Goal: Task Accomplishment & Management: Manage account settings

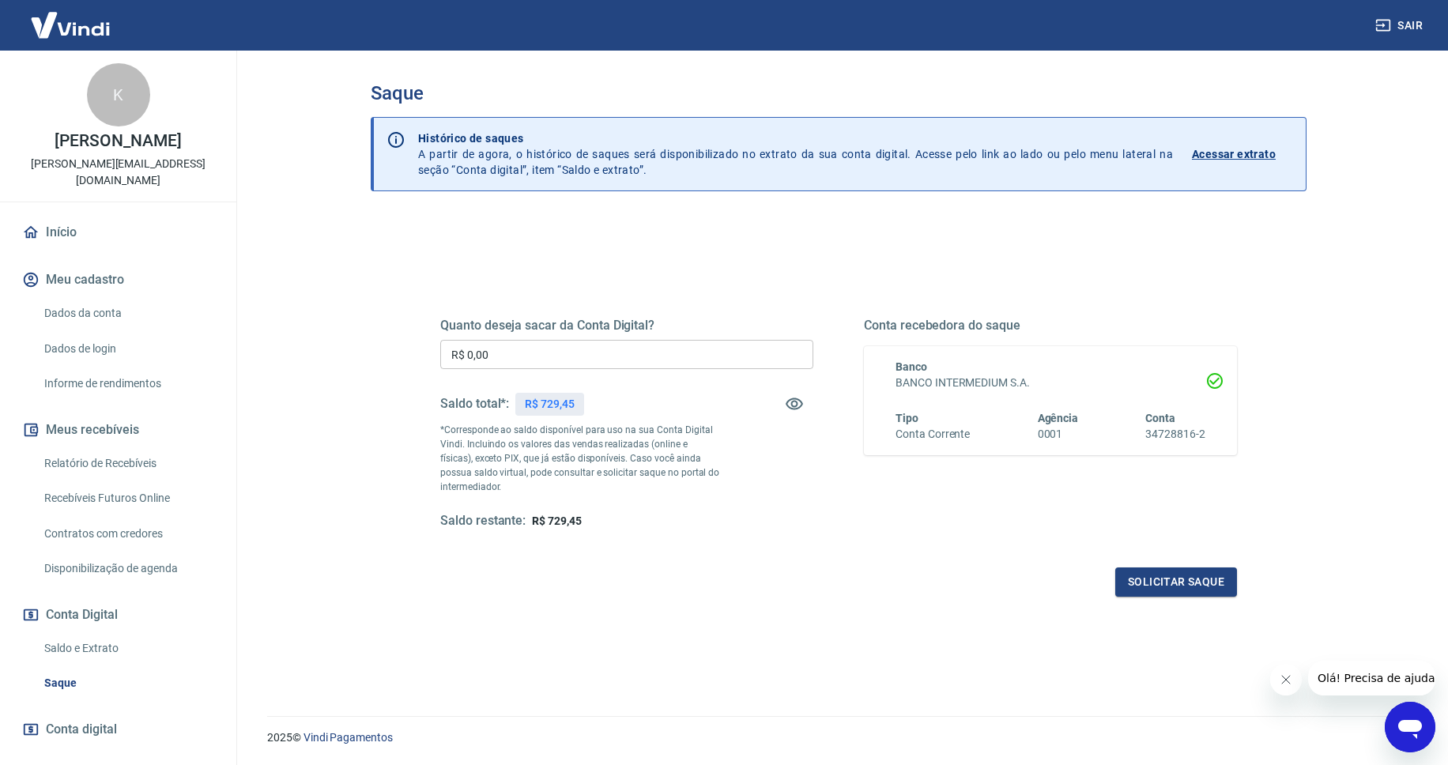
click at [647, 357] on input "R$ 0,00" at bounding box center [626, 354] width 373 height 29
type input "R$ 729,45"
click at [1133, 575] on button "Solicitar saque" at bounding box center [1176, 582] width 122 height 29
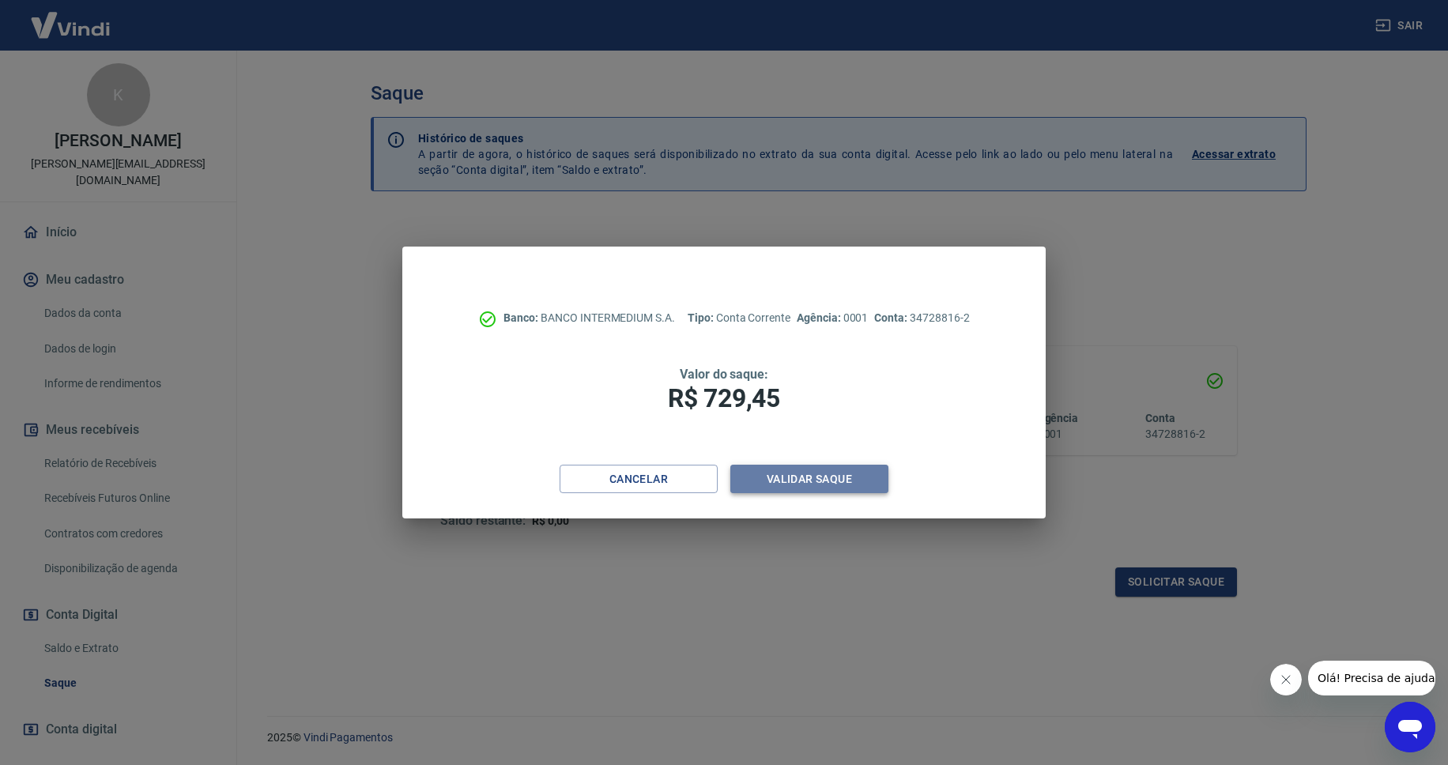
click at [772, 482] on button "Validar saque" at bounding box center [809, 479] width 158 height 29
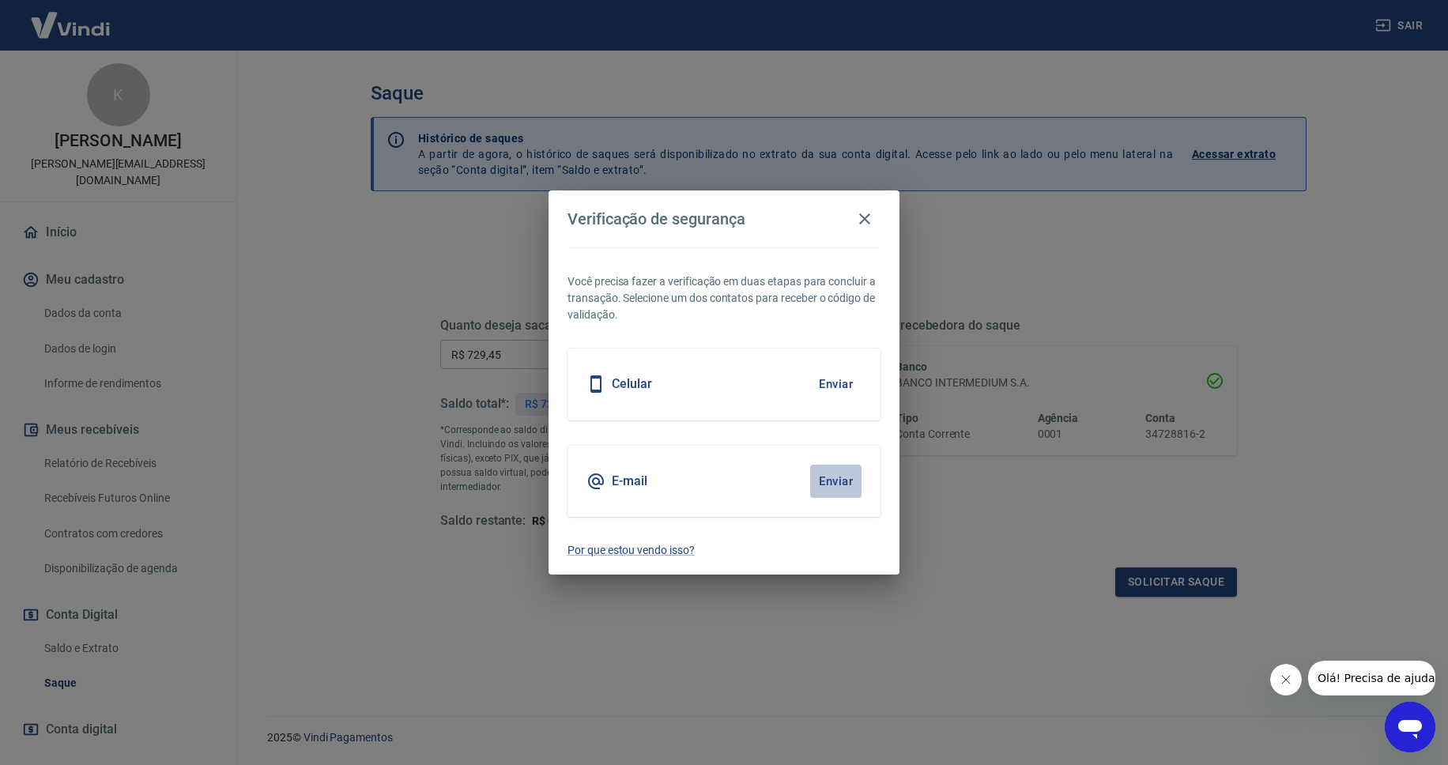
click at [850, 481] on button "Enviar" at bounding box center [835, 481] width 51 height 33
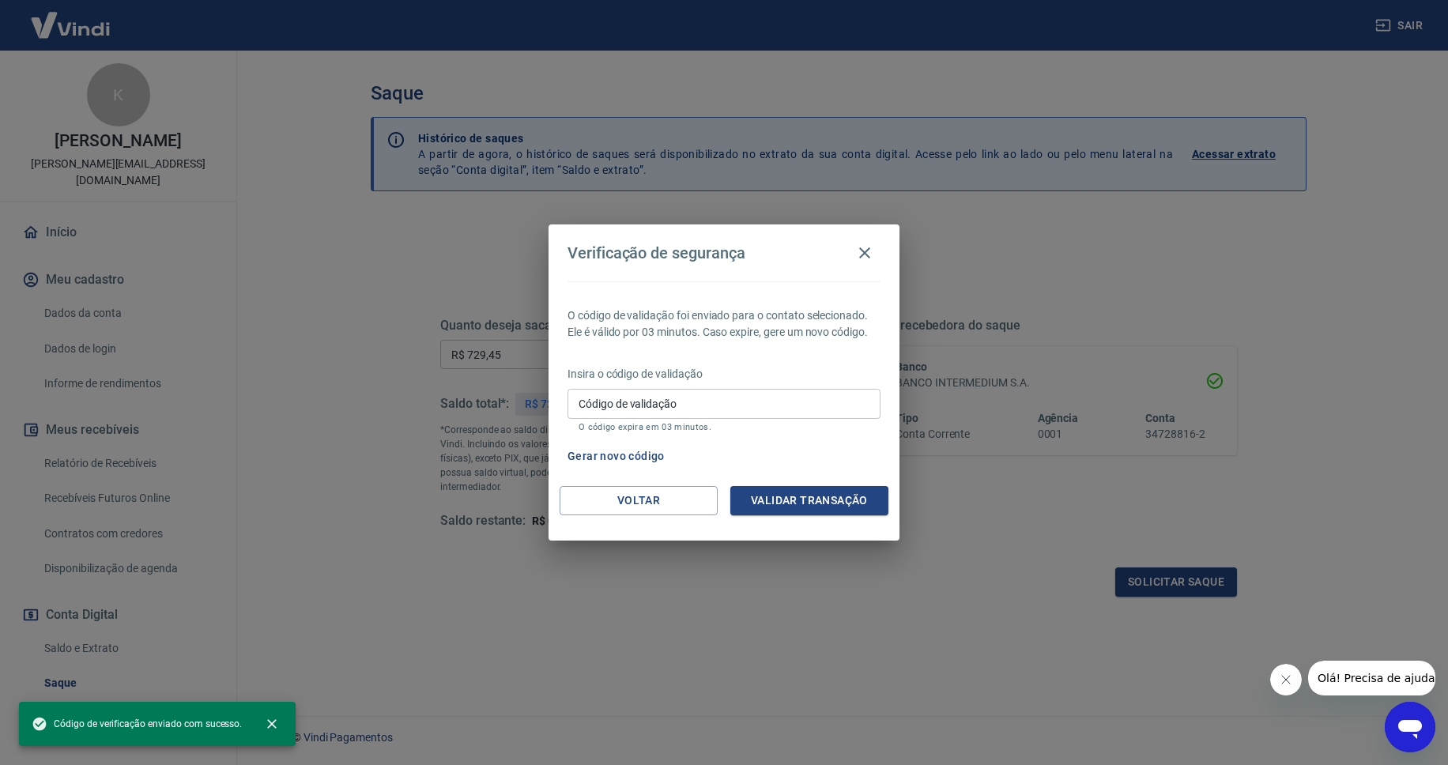
click at [624, 397] on input "Código de validação" at bounding box center [724, 403] width 313 height 29
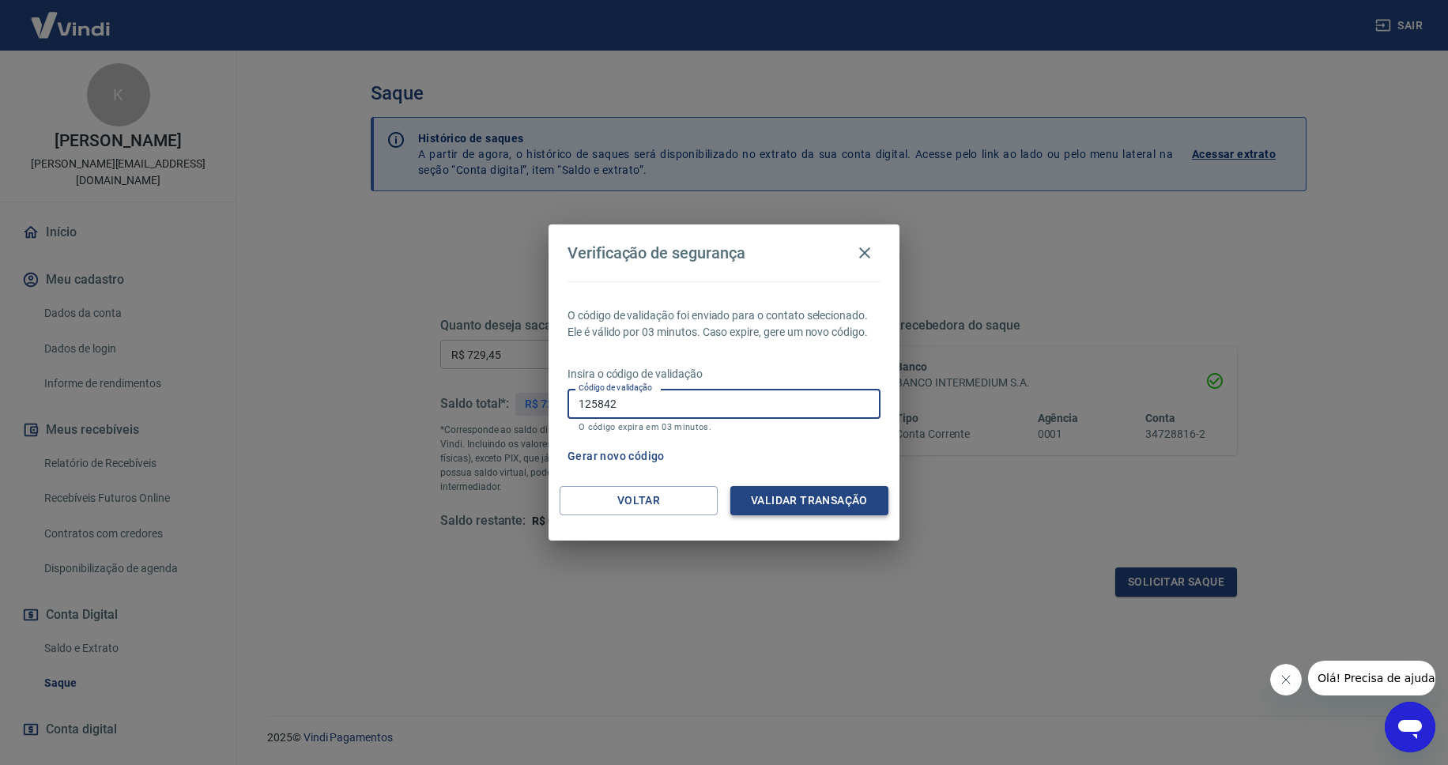
type input "125842"
click at [739, 496] on button "Validar transação" at bounding box center [809, 500] width 158 height 29
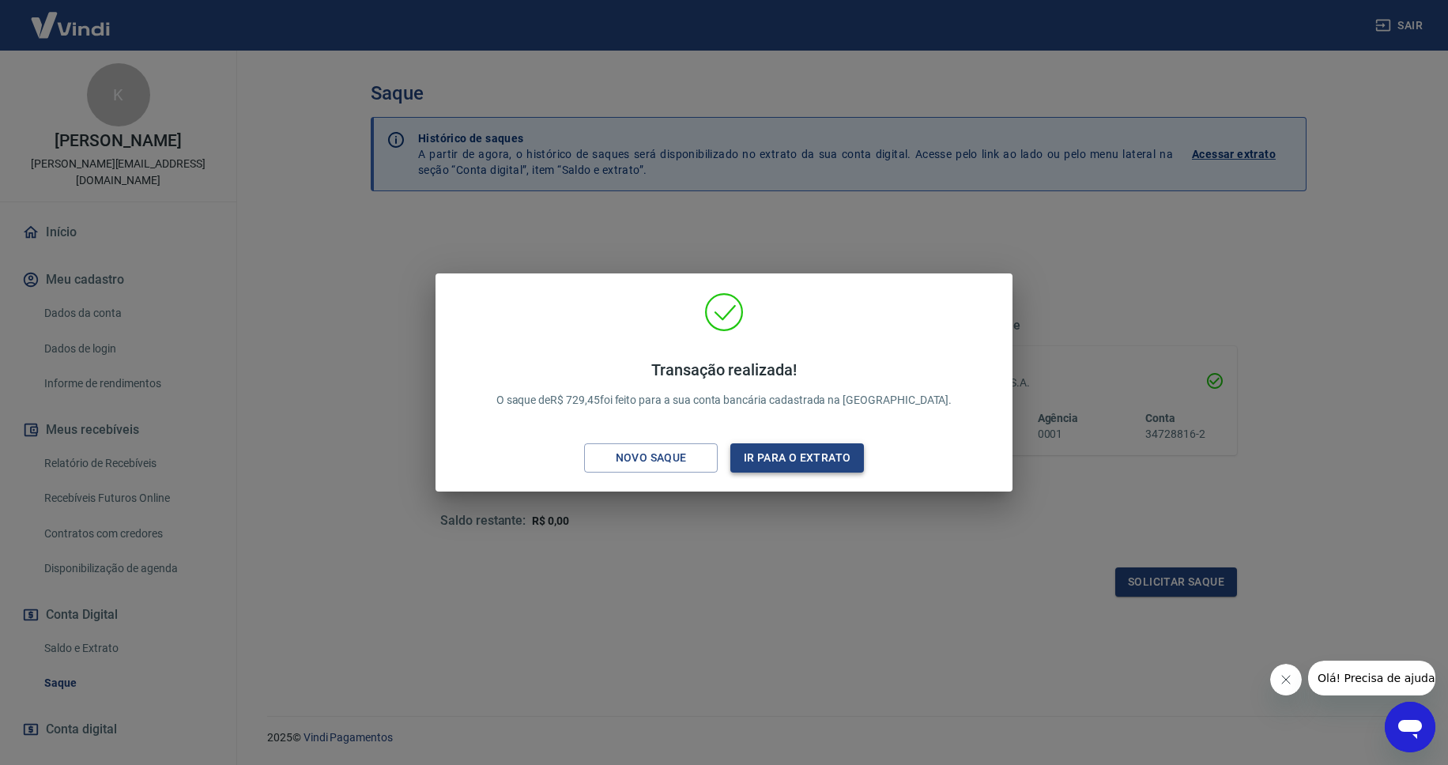
click at [754, 457] on button "Ir para o extrato" at bounding box center [797, 457] width 134 height 29
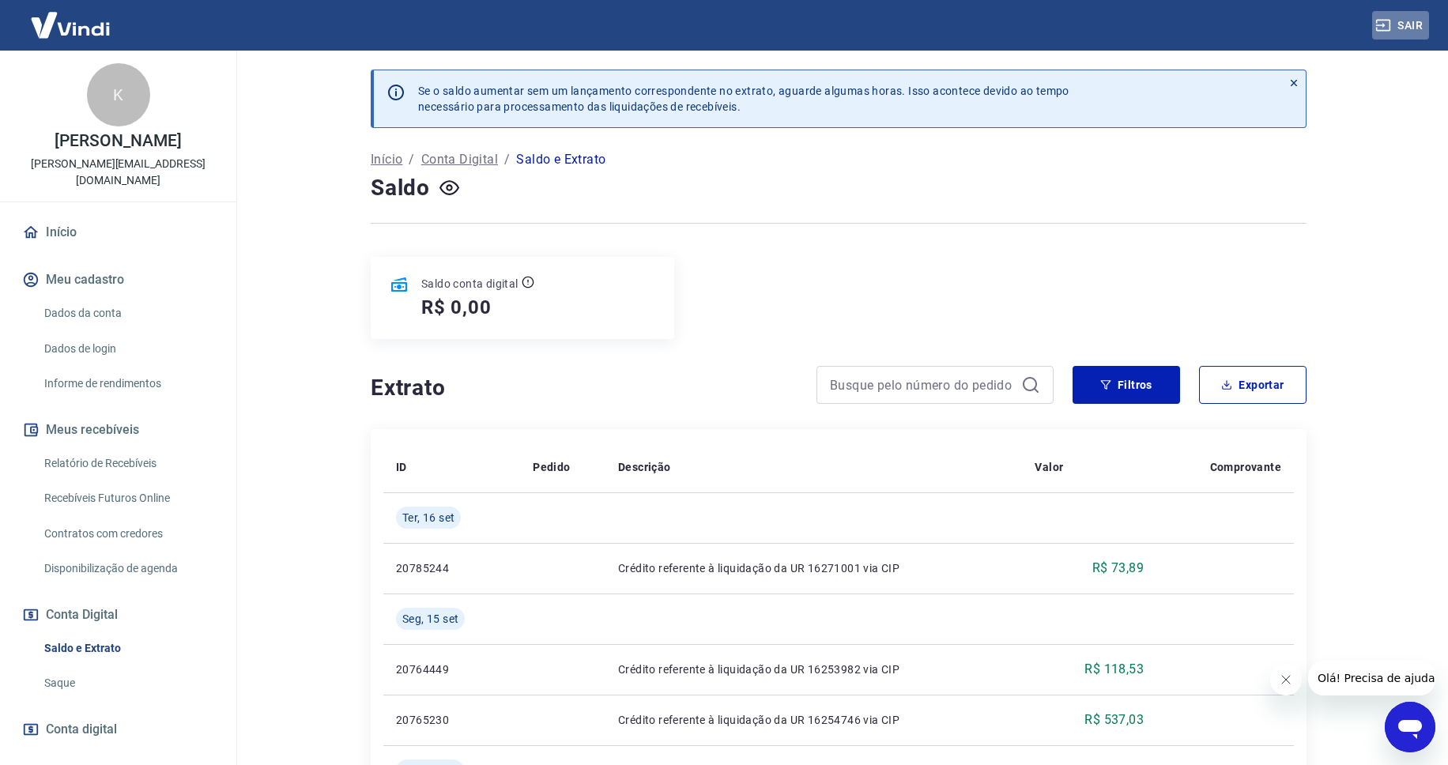
click at [1412, 32] on button "Sair" at bounding box center [1400, 25] width 57 height 29
